Goal: Information Seeking & Learning: Understand process/instructions

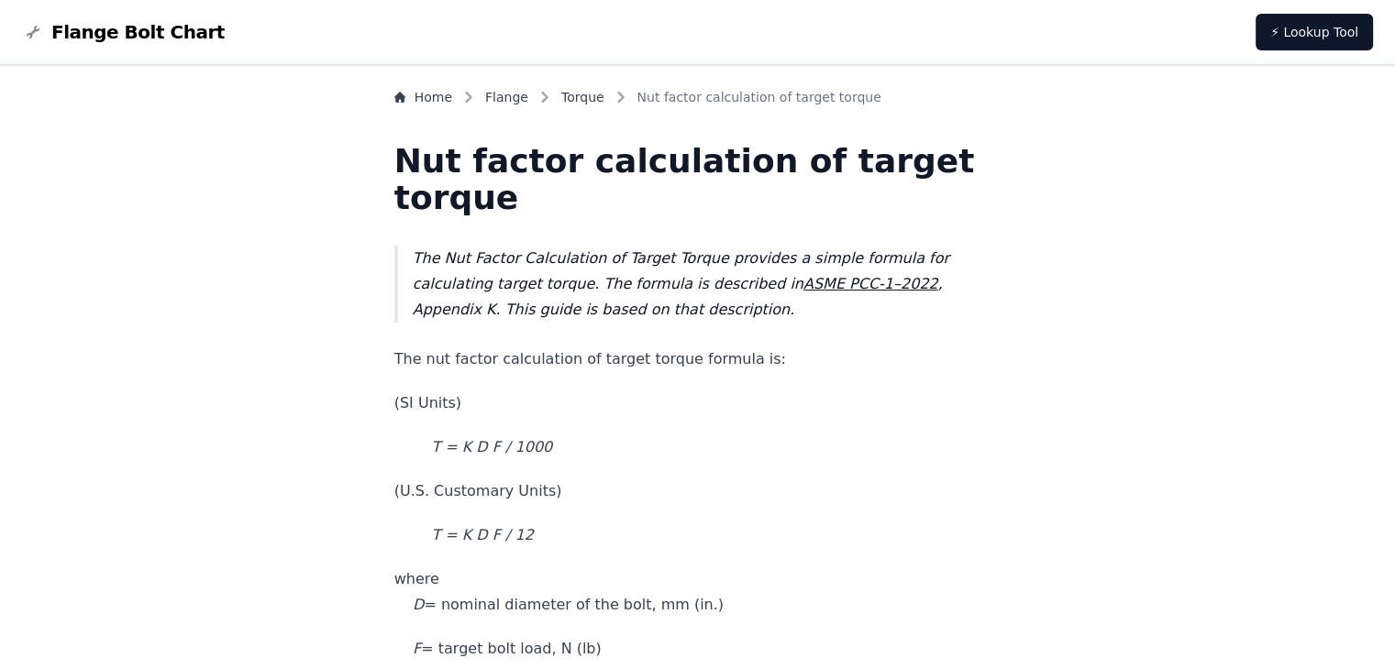
drag, startPoint x: 494, startPoint y: 494, endPoint x: 631, endPoint y: 485, distance: 136.9
click at [631, 485] on p "(U.S. Customary Units)" at bounding box center [697, 492] width 607 height 26
click at [625, 496] on p "(U.S. Customary Units)" at bounding box center [697, 492] width 607 height 26
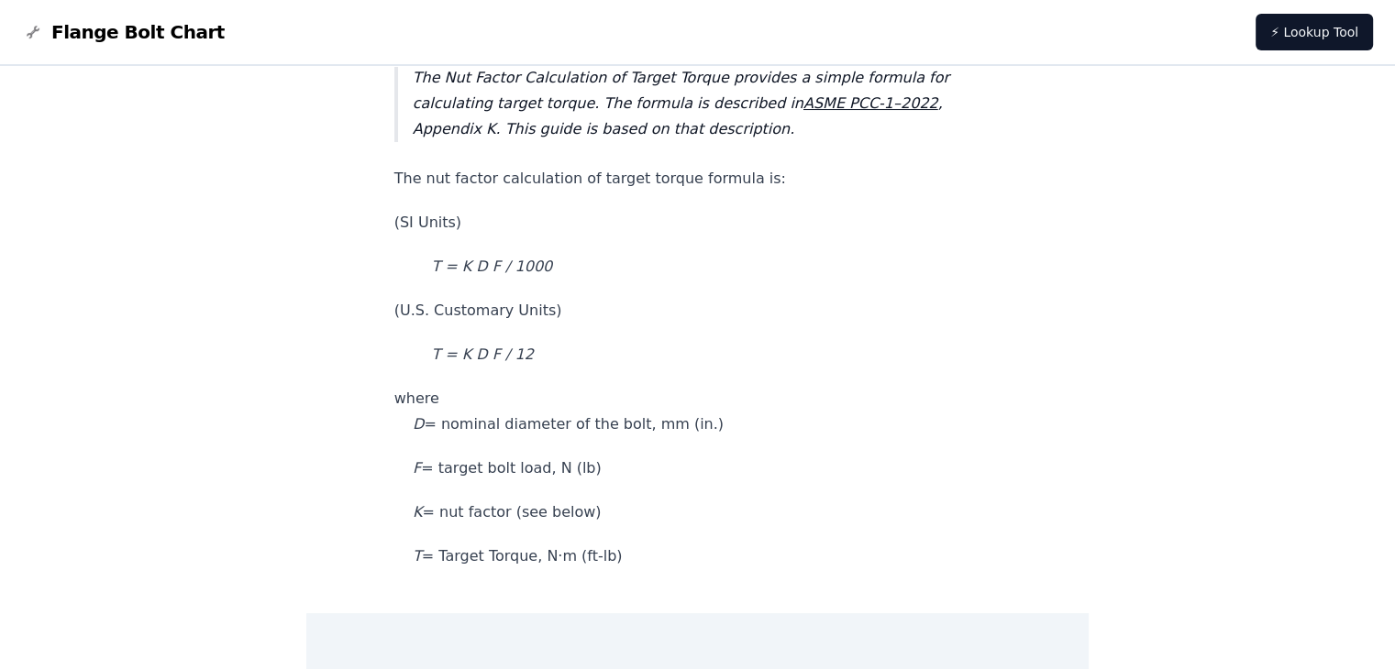
scroll to position [183, 0]
drag, startPoint x: 485, startPoint y: 554, endPoint x: 615, endPoint y: 557, distance: 130.2
click at [615, 557] on p "T = Target Torque, N·m (ft-lb)" at bounding box center [697, 554] width 607 height 26
click at [505, 513] on p "K = nut factor (see below)" at bounding box center [697, 510] width 607 height 26
drag, startPoint x: 487, startPoint y: 511, endPoint x: 617, endPoint y: 511, distance: 130.2
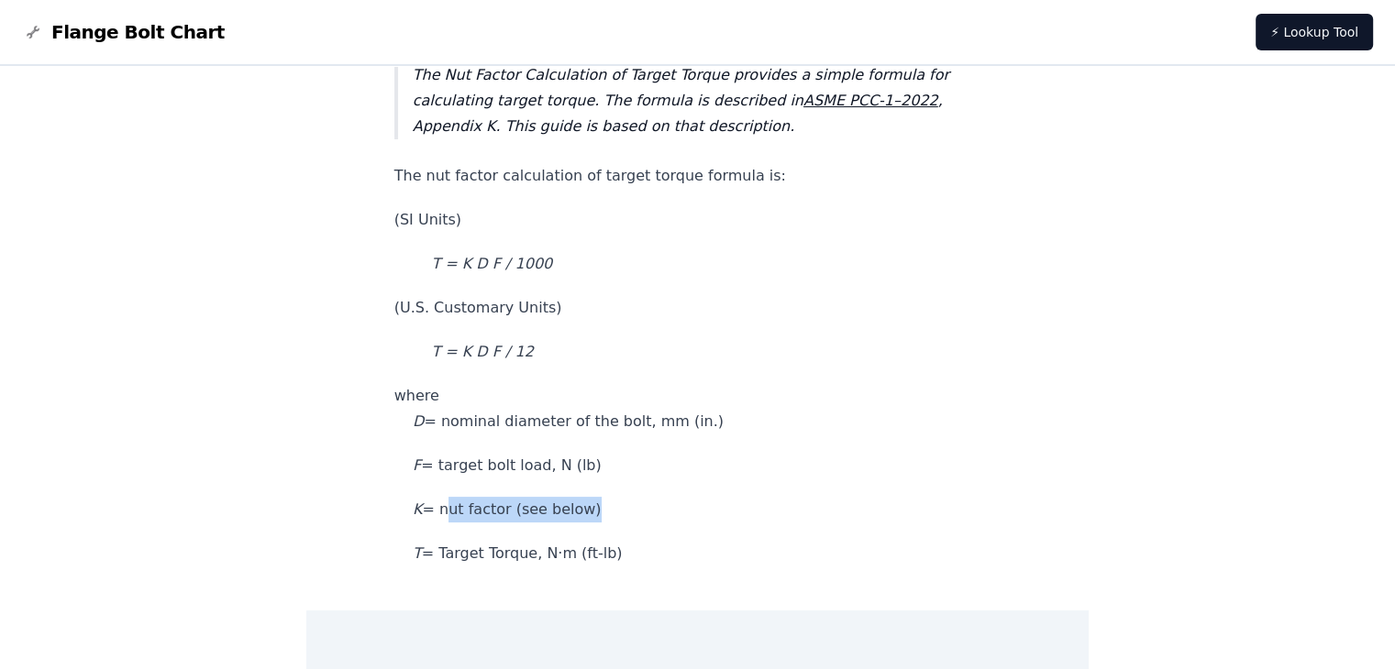
click at [617, 511] on p "K = nut factor (see below)" at bounding box center [697, 510] width 607 height 26
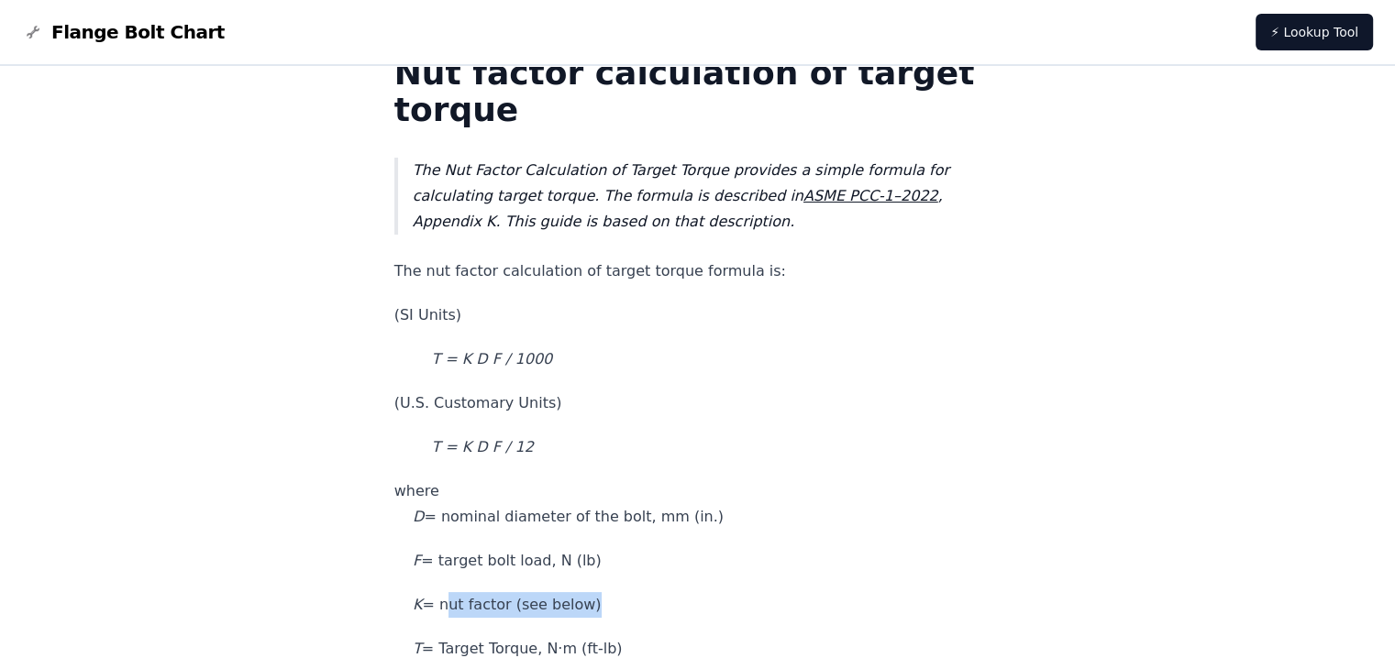
scroll to position [78, 0]
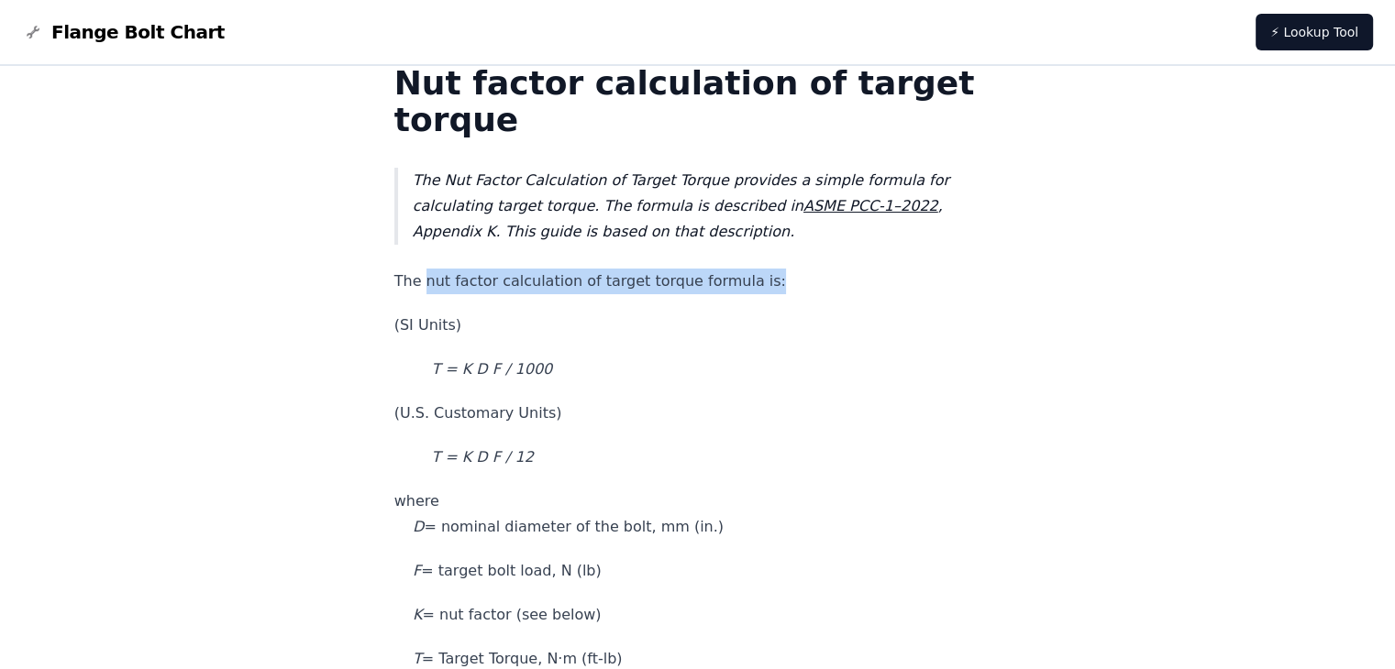
drag, startPoint x: 467, startPoint y: 291, endPoint x: 746, endPoint y: 298, distance: 279.8
click at [790, 286] on p "The nut factor calculation of target torque formula is:" at bounding box center [697, 282] width 607 height 26
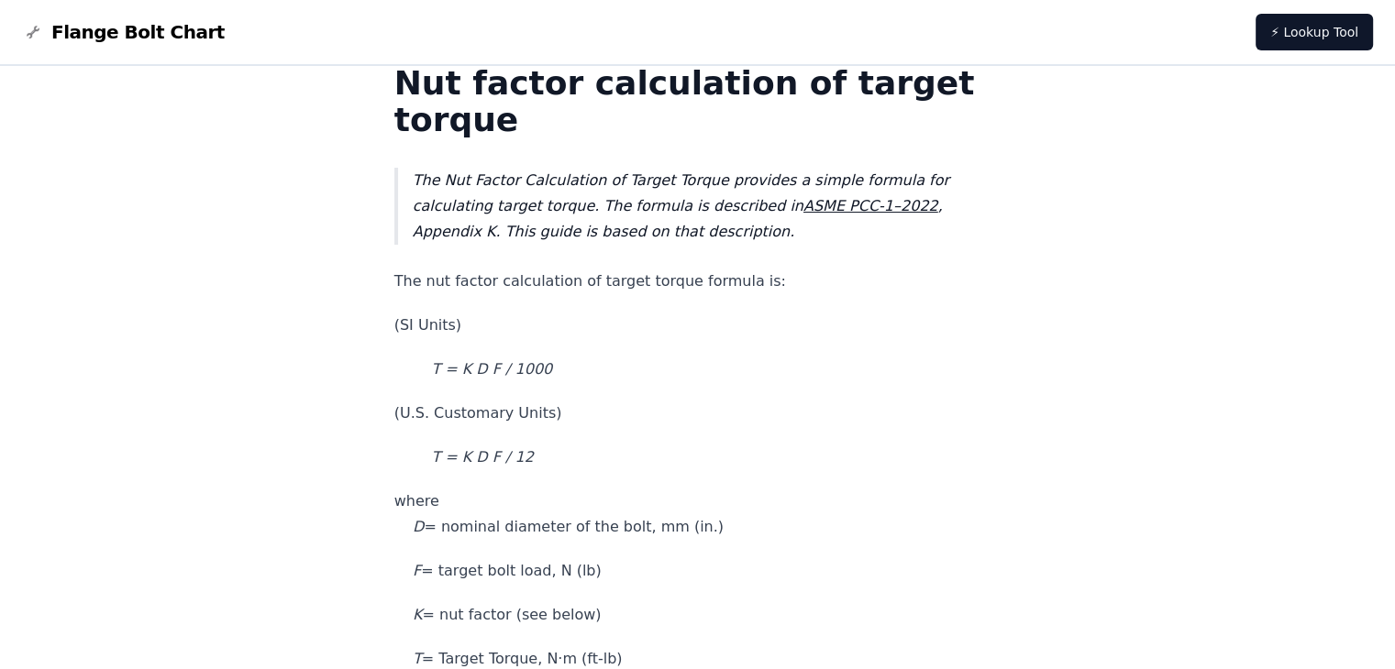
drag, startPoint x: 466, startPoint y: 370, endPoint x: 599, endPoint y: 371, distance: 133.0
click at [599, 371] on p "T = K D F / 1000" at bounding box center [697, 370] width 607 height 26
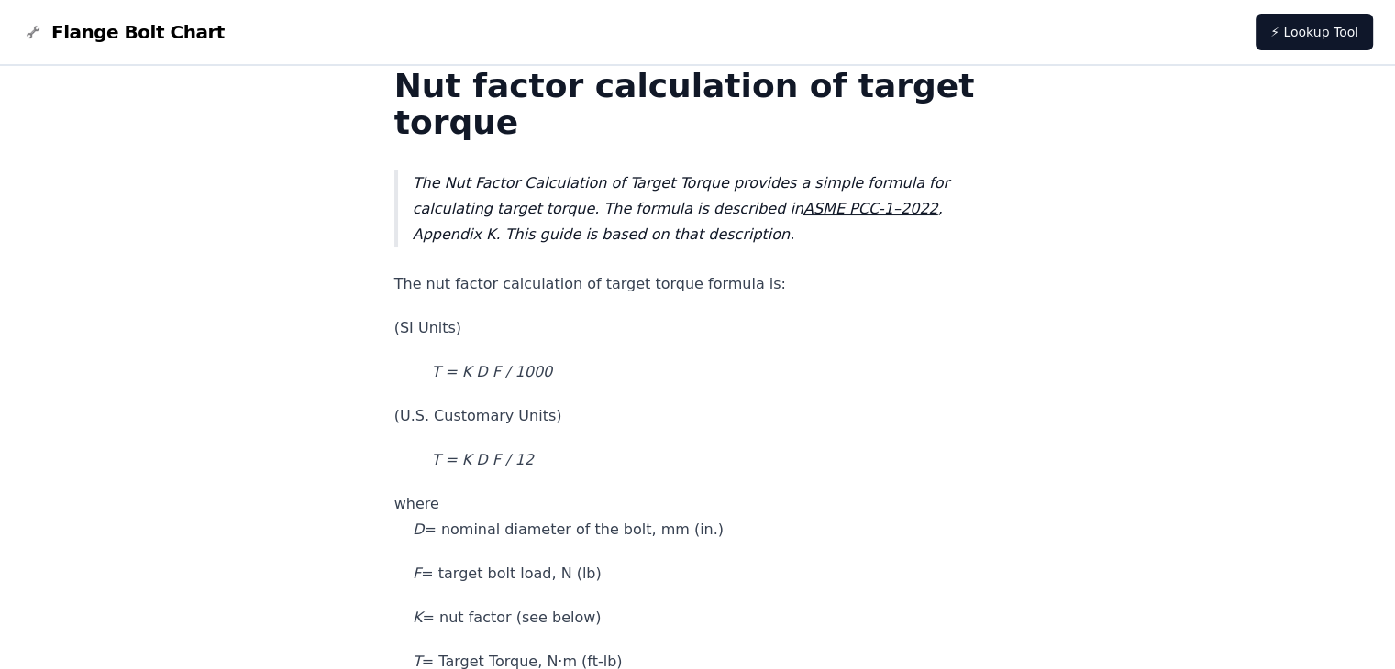
scroll to position [0, 0]
